Goal: Transaction & Acquisition: Purchase product/service

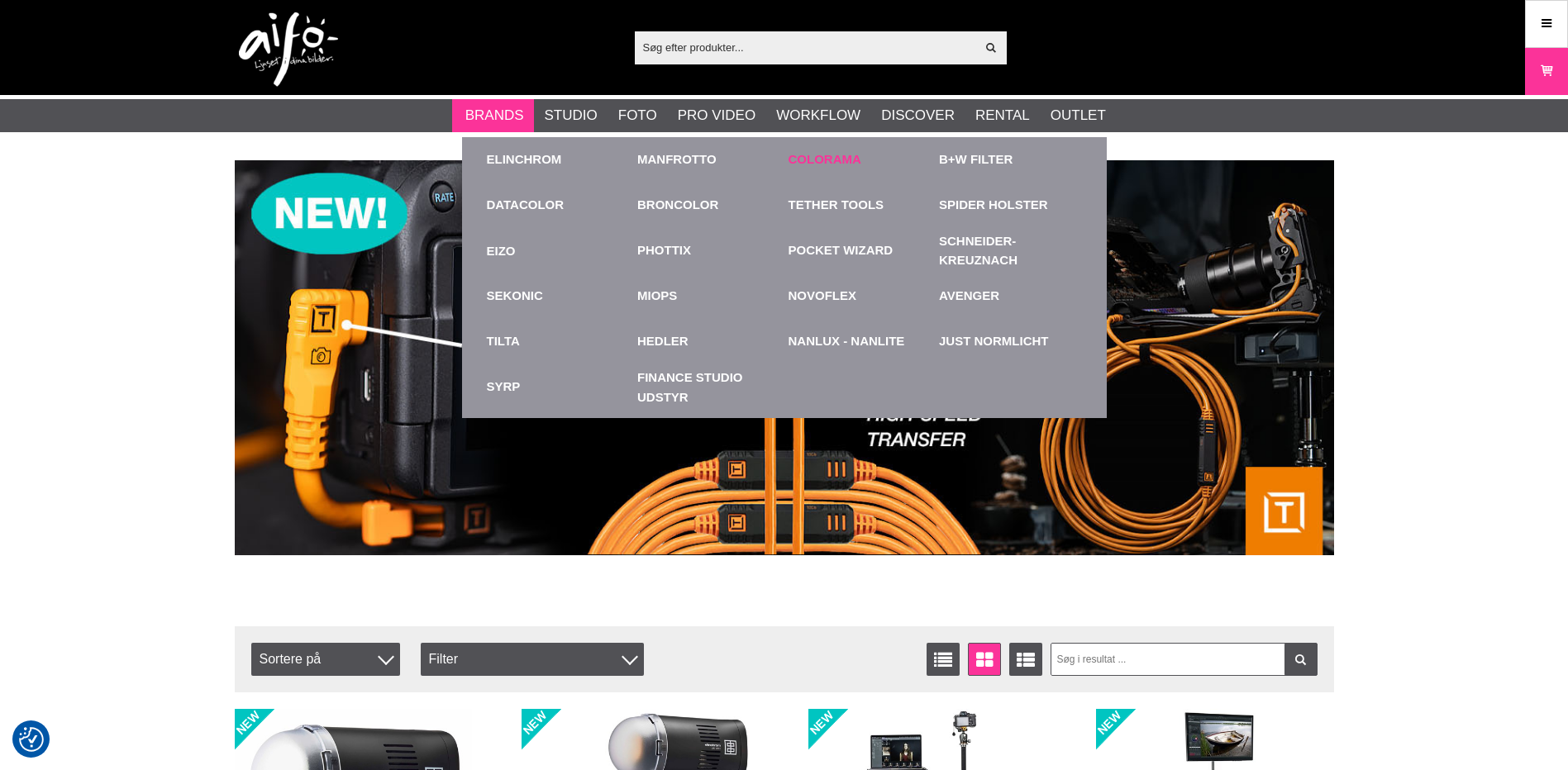
click at [815, 156] on link "Colorama" at bounding box center [824, 160] width 73 height 19
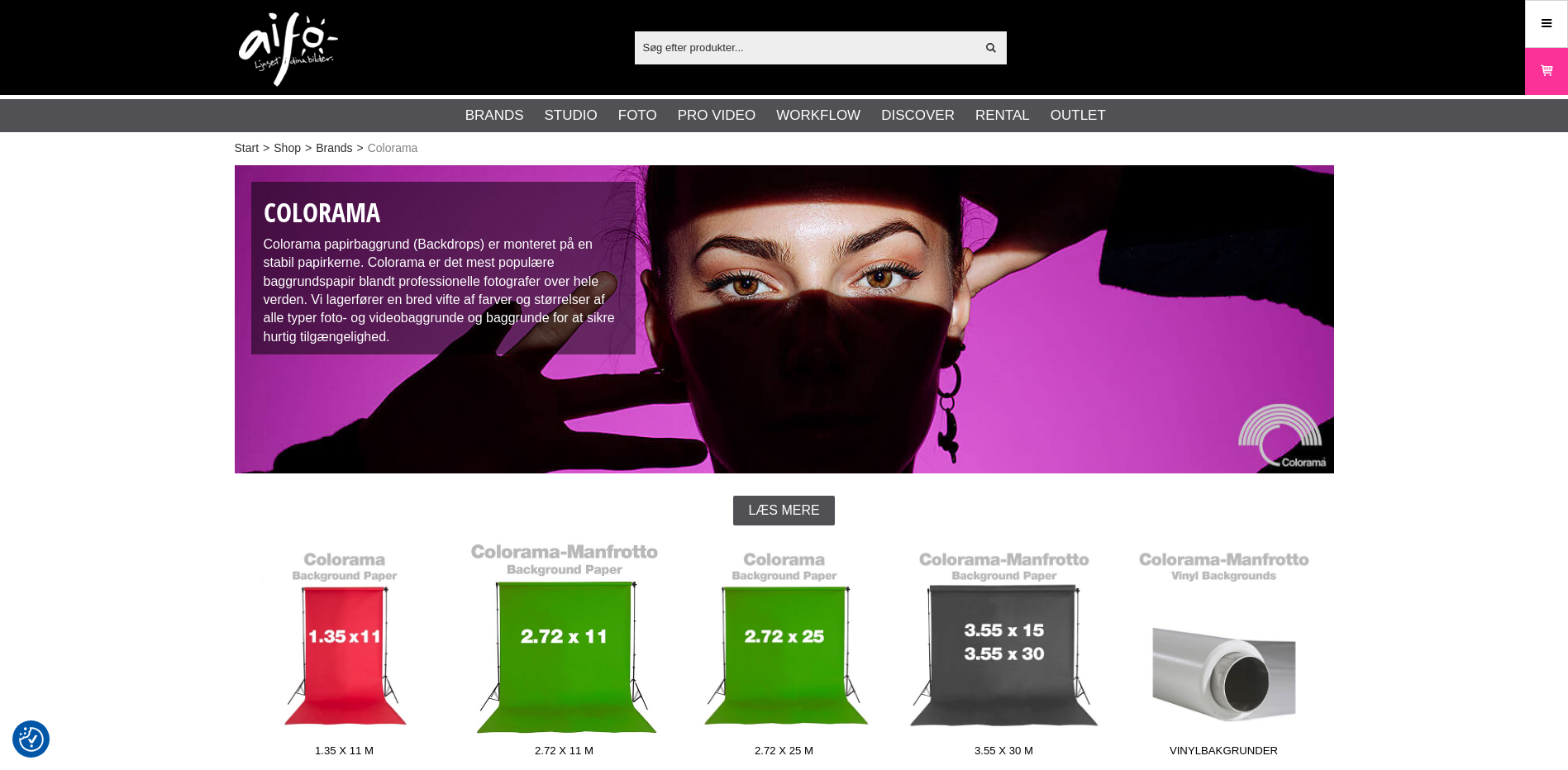
click at [514, 668] on link "2.72 x 11 m" at bounding box center [564, 653] width 220 height 223
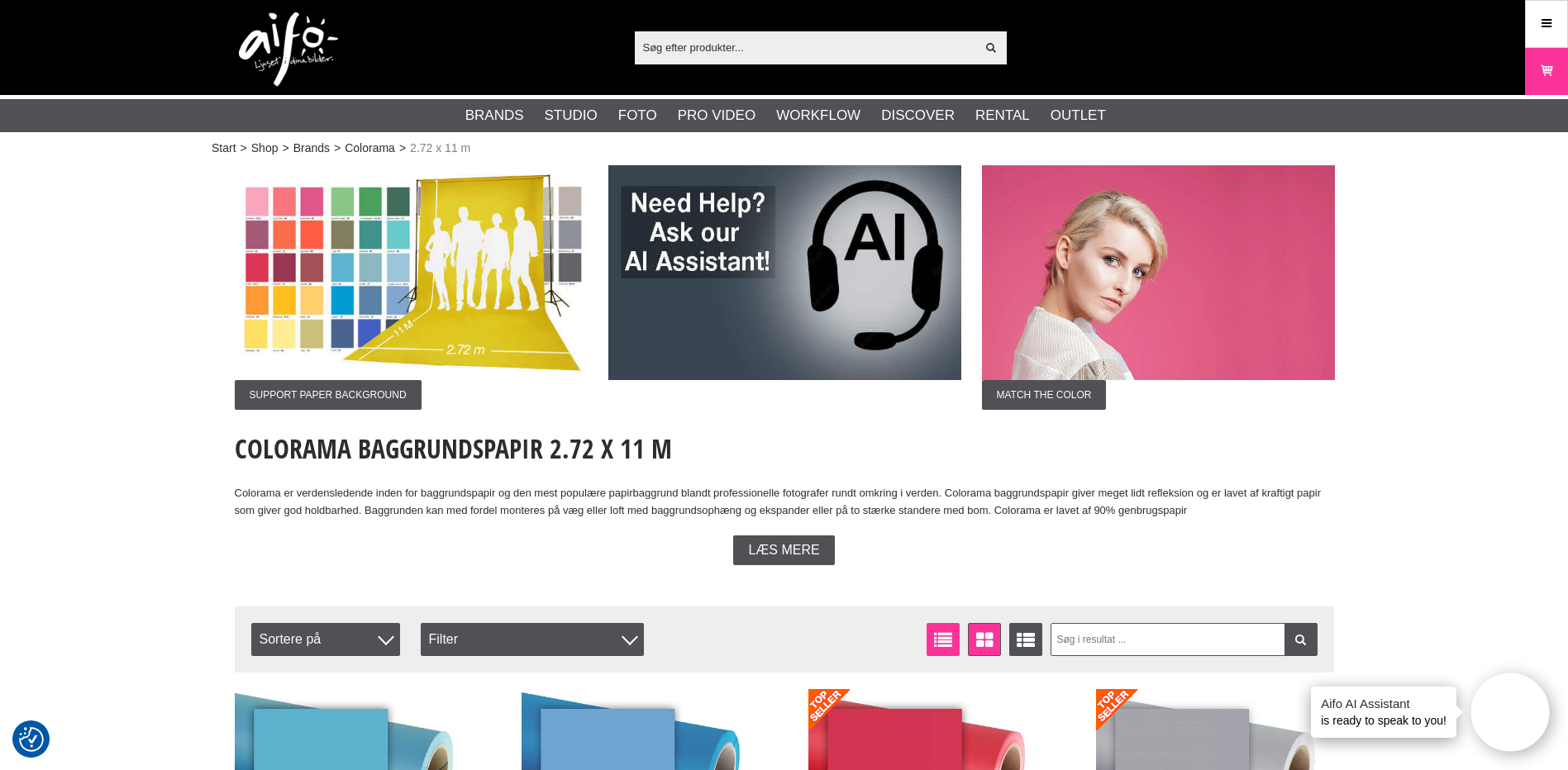
click at [943, 640] on icon at bounding box center [943, 640] width 26 height 18
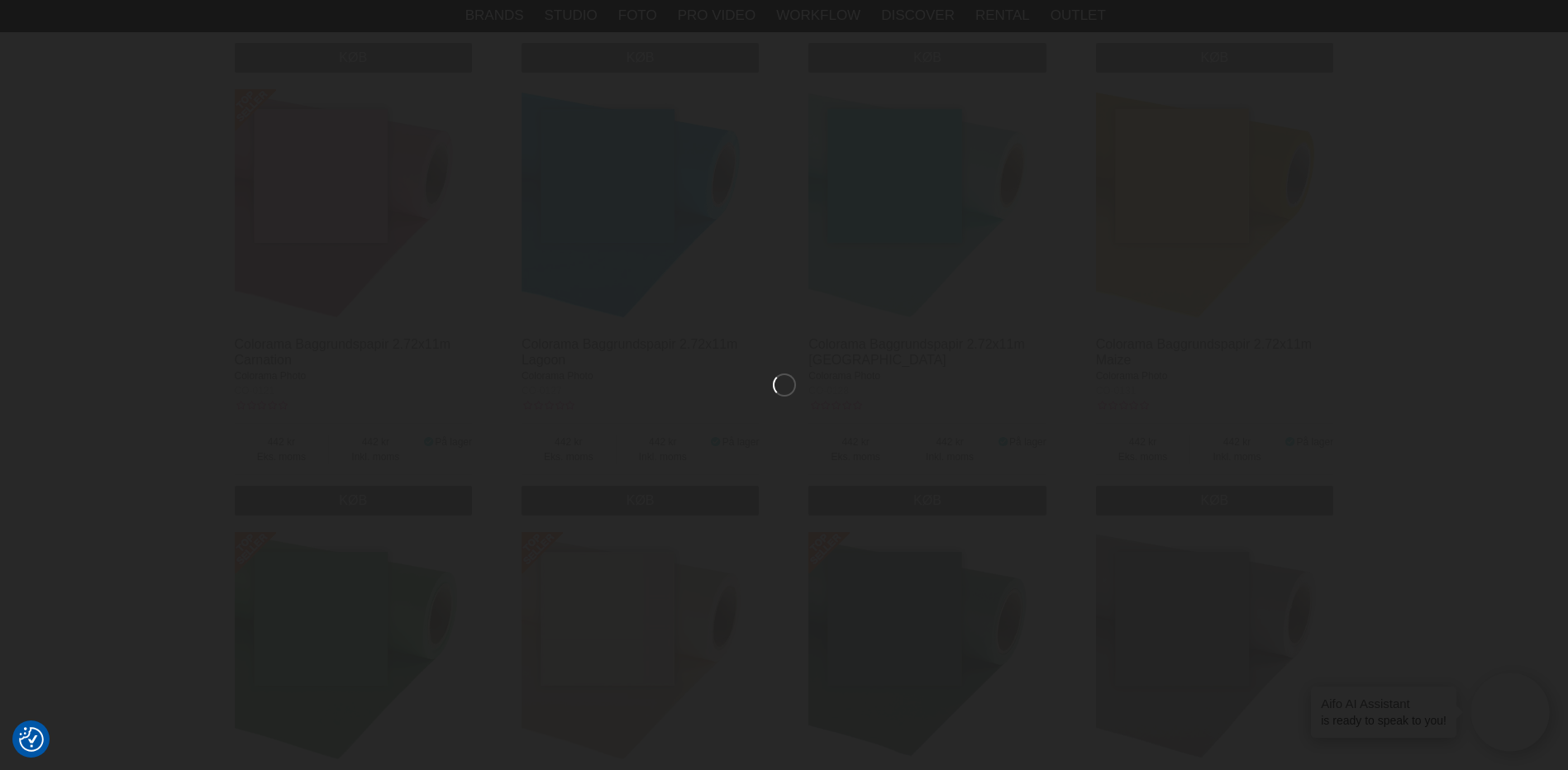
scroll to position [2341, 0]
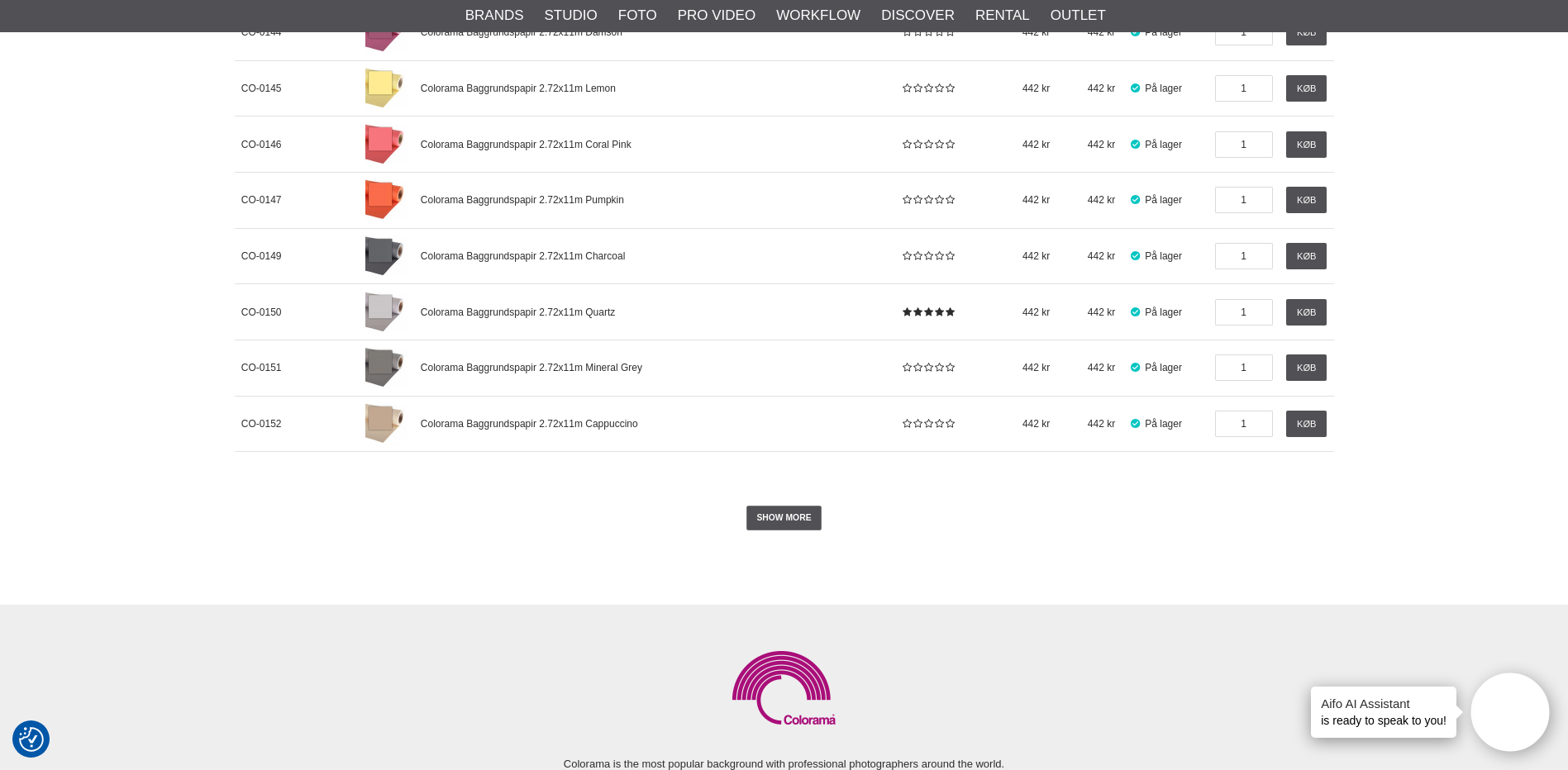
scroll to position [1842, 0]
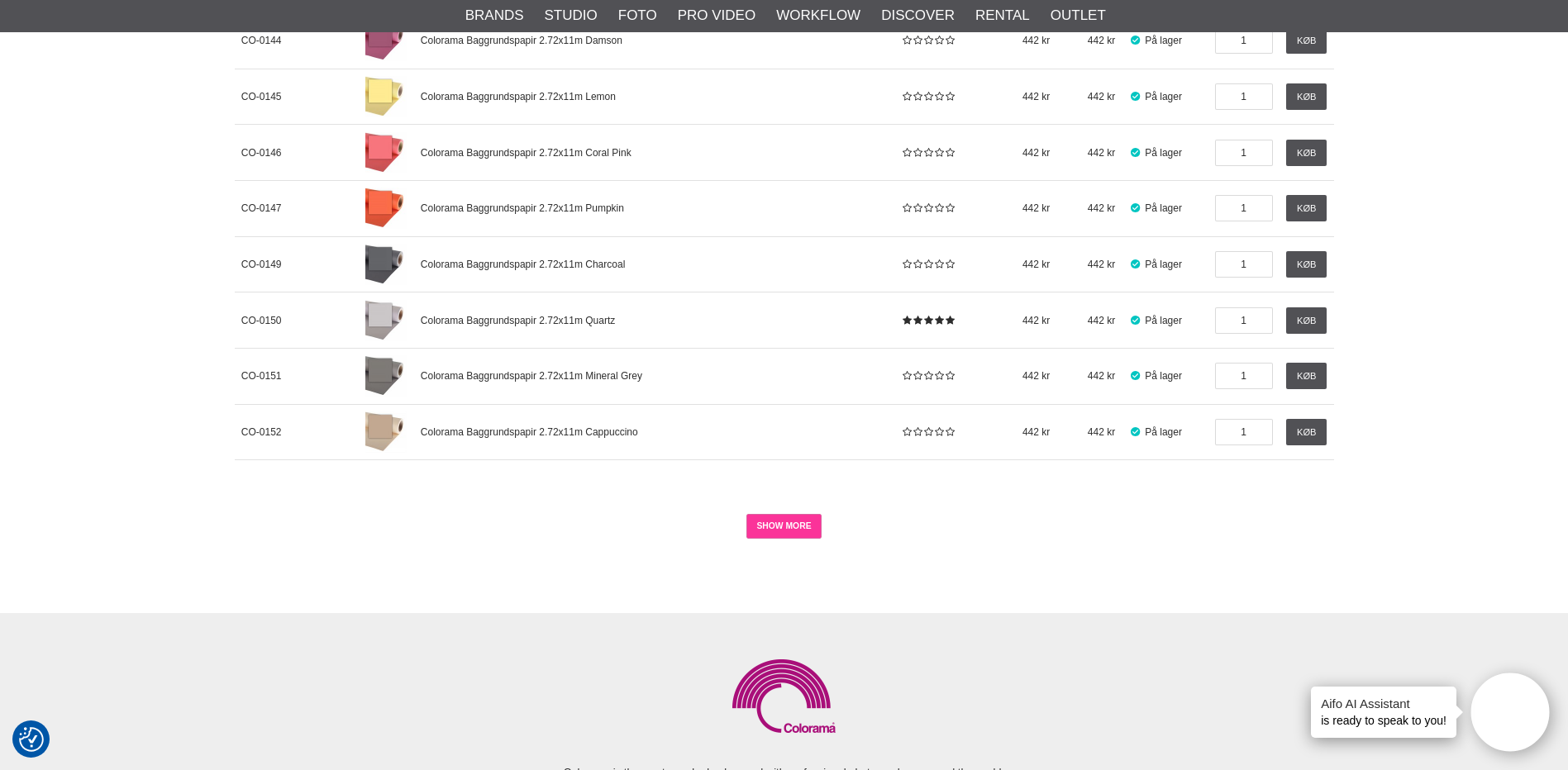
click at [784, 523] on link "SHOW MORE" at bounding box center [784, 527] width 75 height 25
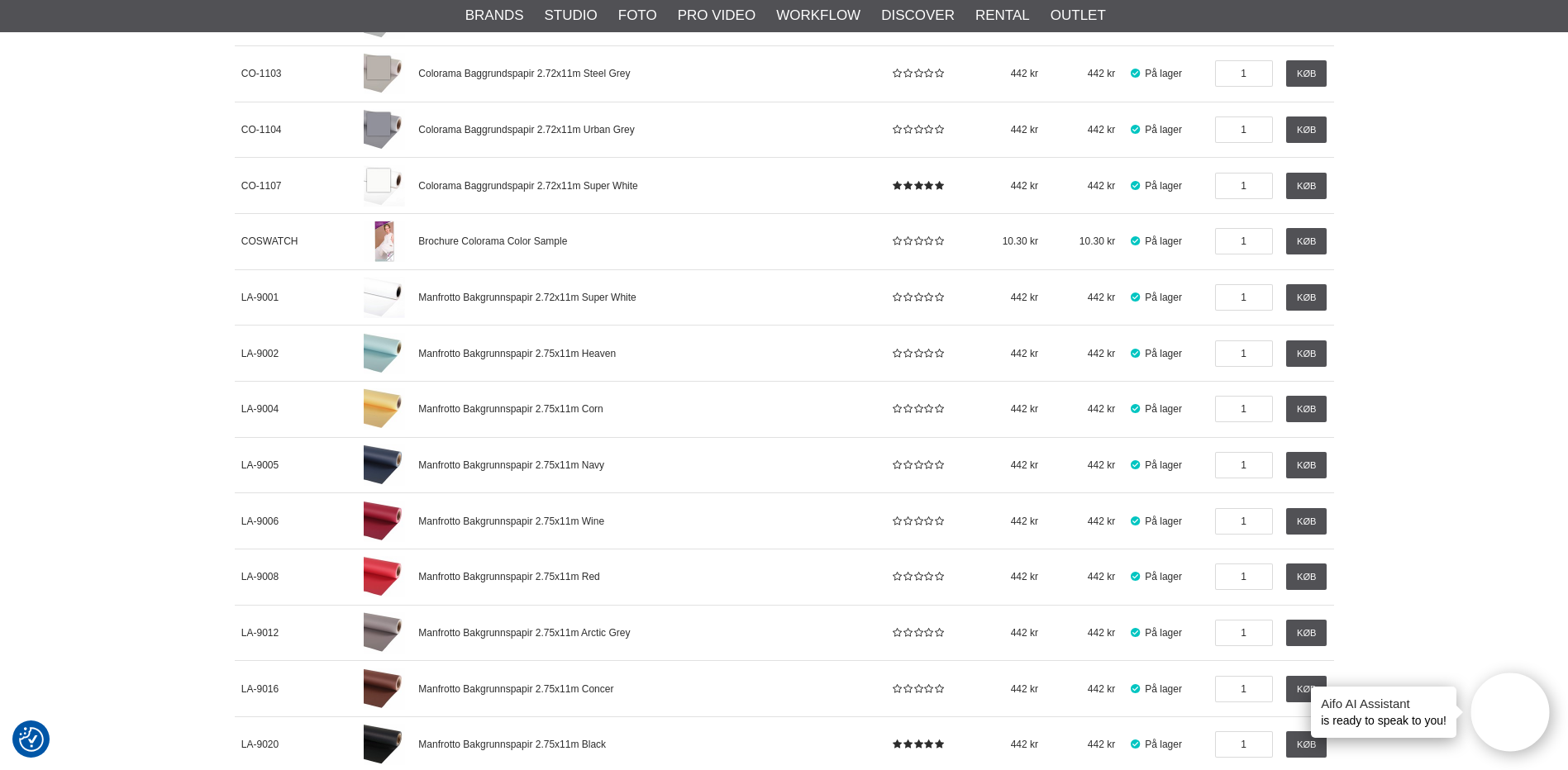
scroll to position [3572, 0]
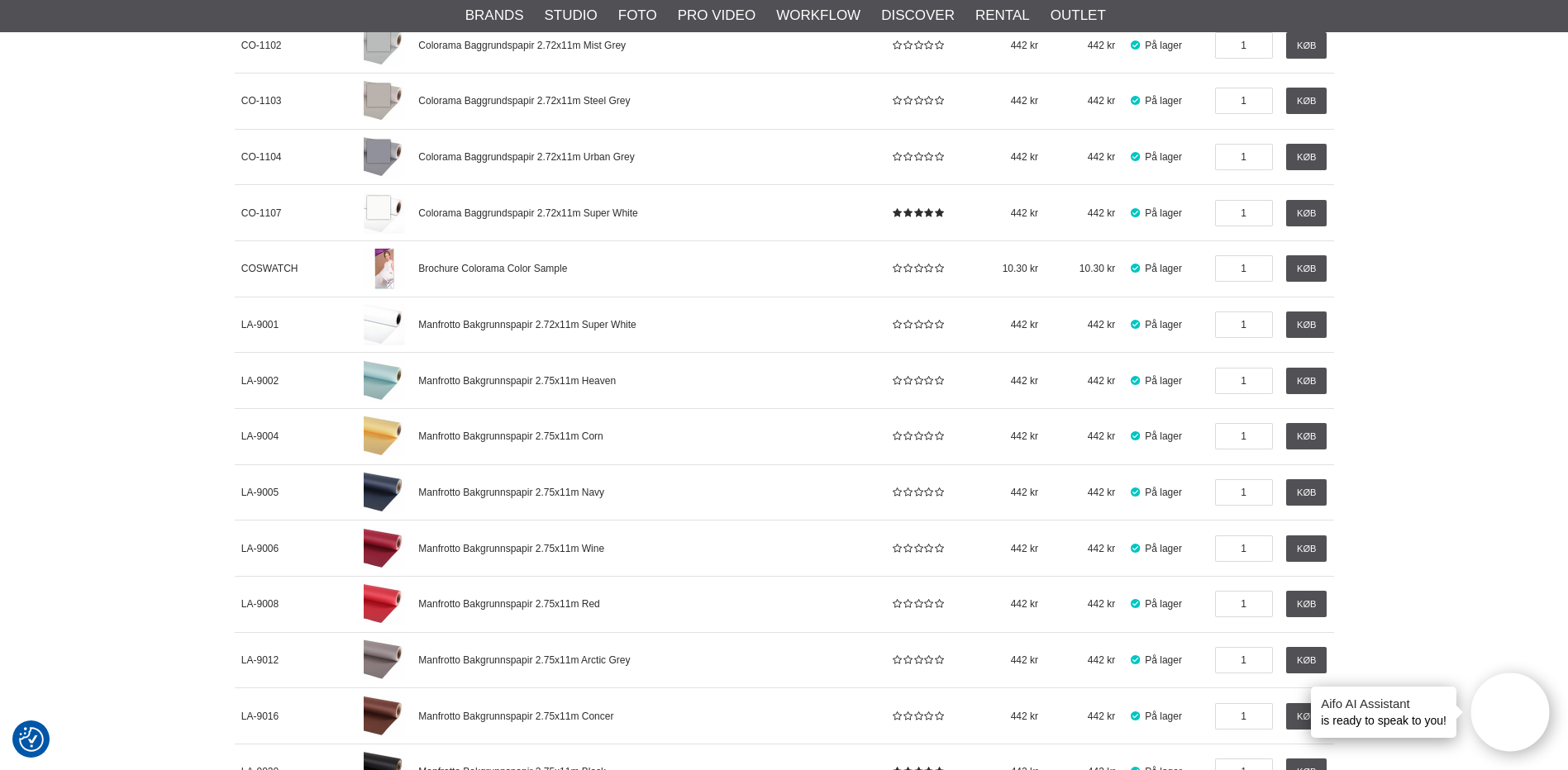
click at [378, 207] on img at bounding box center [384, 213] width 41 height 41
